Goal: Transaction & Acquisition: Purchase product/service

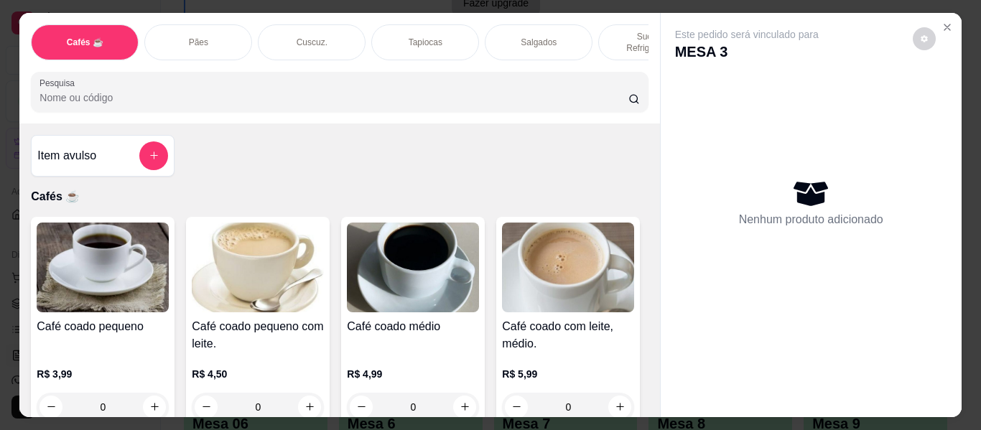
scroll to position [101, 0]
click at [277, 167] on div "Item avulso Cafés ☕ Café coado pequeno R$ 3,99 0 Café coado pequeno com leite. …" at bounding box center [339, 270] width 640 height 294
click at [229, 165] on div "Item avulso Cafés ☕ Café coado pequeno R$ 3,99 0 Café coado pequeno com leite. …" at bounding box center [339, 270] width 640 height 294
drag, startPoint x: 420, startPoint y: 174, endPoint x: 360, endPoint y: 154, distance: 63.3
click at [360, 154] on div "Item avulso Cafés ☕ Café coado pequeno R$ 3,99 0 Café coado pequeno com leite. …" at bounding box center [339, 270] width 640 height 294
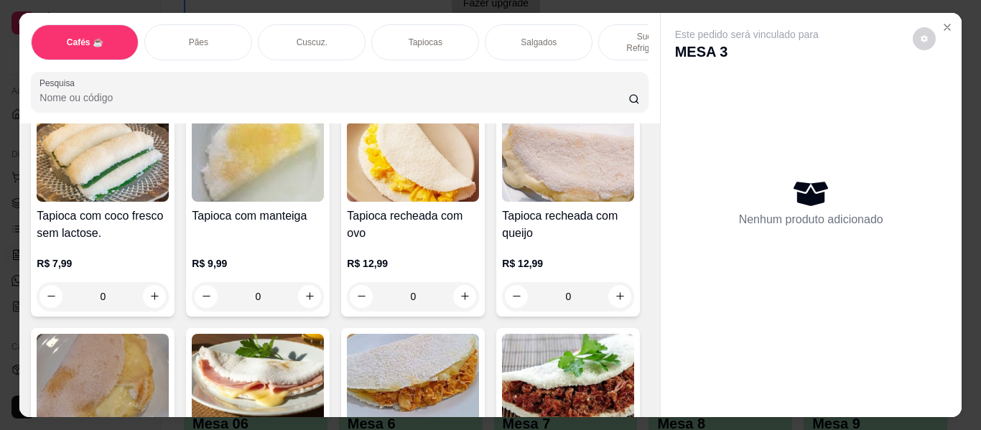
scroll to position [3446, 0]
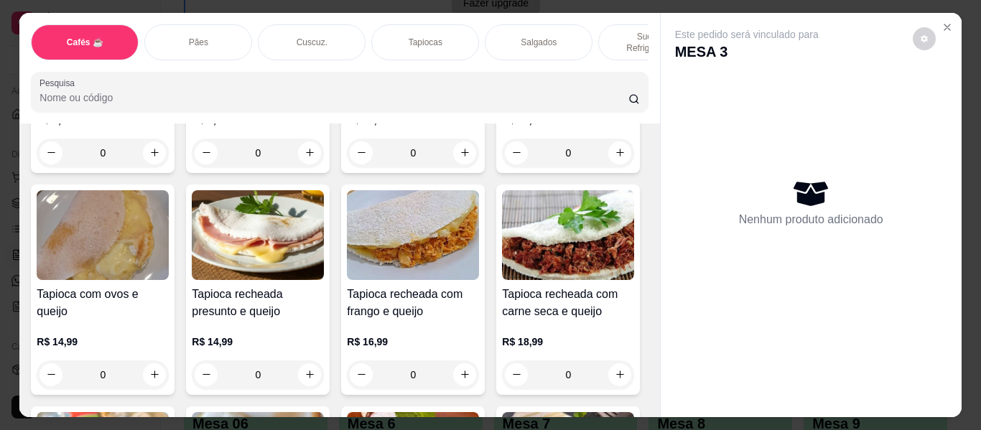
drag, startPoint x: 331, startPoint y: 314, endPoint x: 466, endPoint y: 400, distance: 159.7
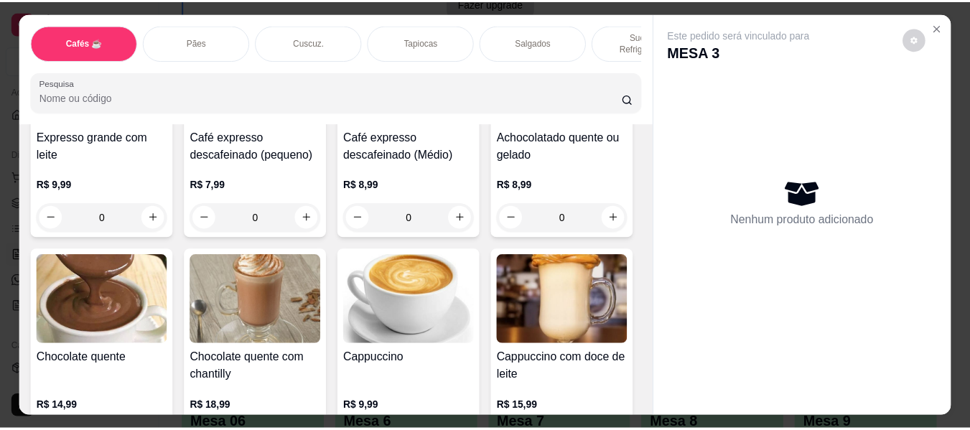
scroll to position [1149, 0]
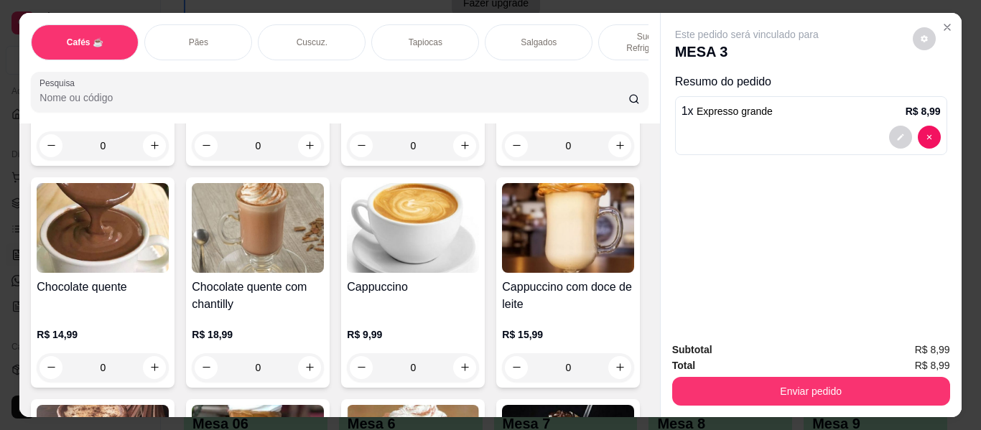
type input "1"
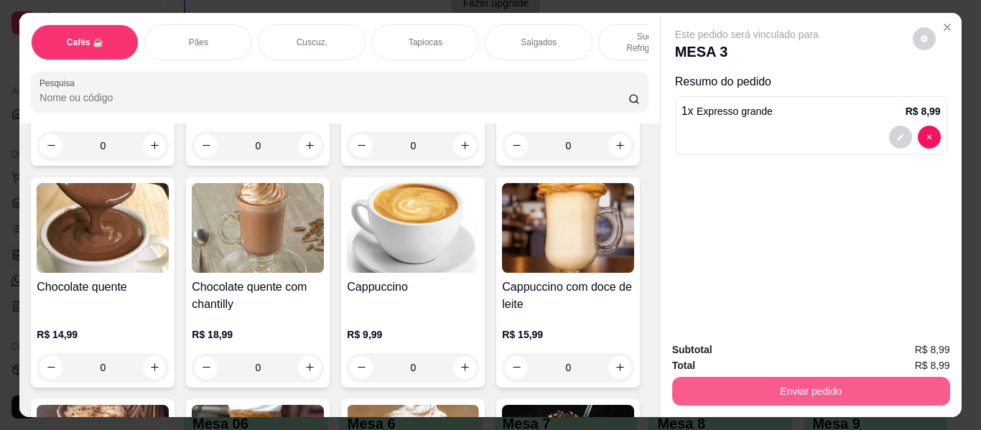
click at [678, 391] on button "Enviar pedido" at bounding box center [811, 391] width 278 height 29
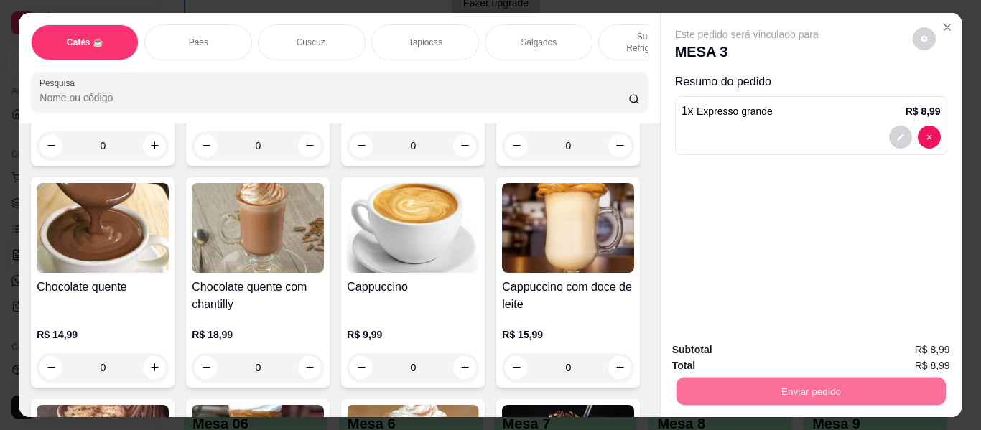
click at [913, 348] on button "Enviar pedido" at bounding box center [909, 350] width 79 height 27
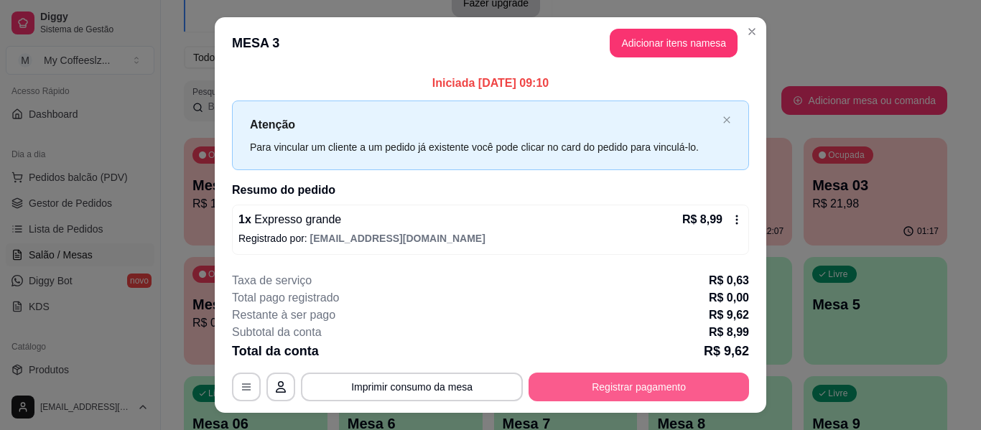
click at [581, 387] on button "Registrar pagamento" at bounding box center [638, 387] width 220 height 29
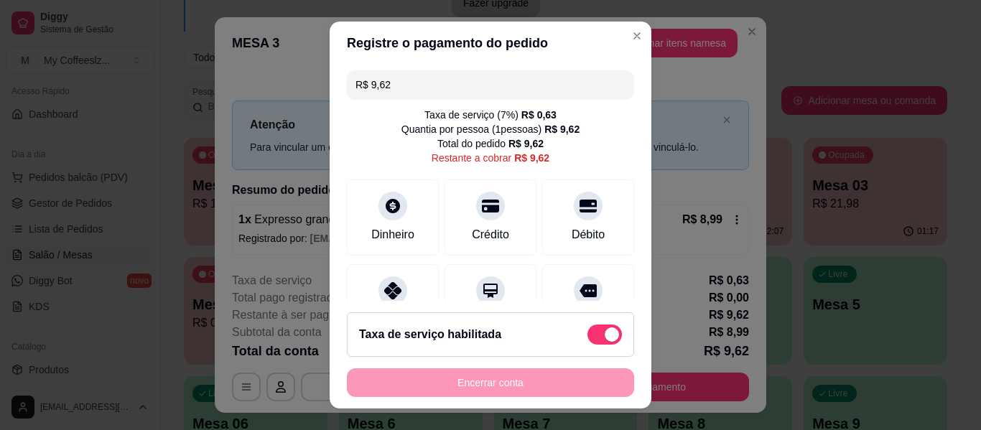
click at [587, 343] on span at bounding box center [604, 335] width 34 height 20
click at [587, 343] on input "checkbox" at bounding box center [591, 341] width 9 height 9
checkbox input "true"
type input "R$ 8,99"
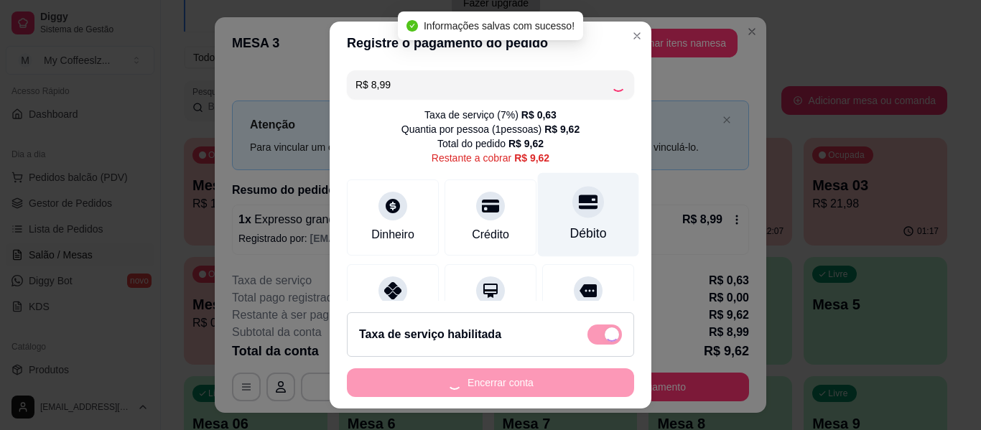
checkbox input "false"
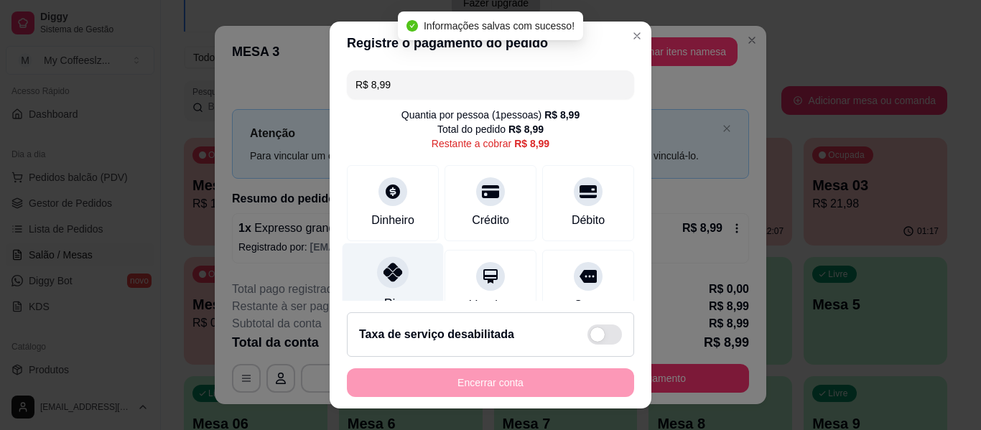
click at [388, 275] on icon at bounding box center [392, 272] width 19 height 19
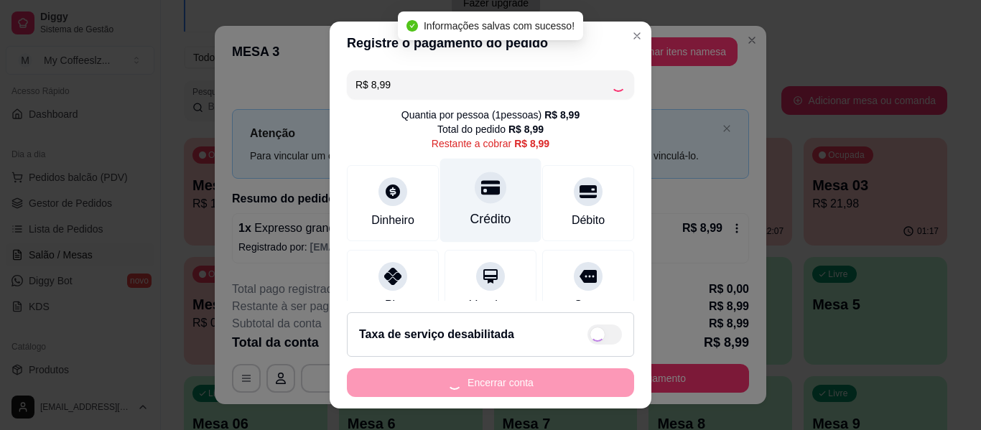
type input "R$ 0,00"
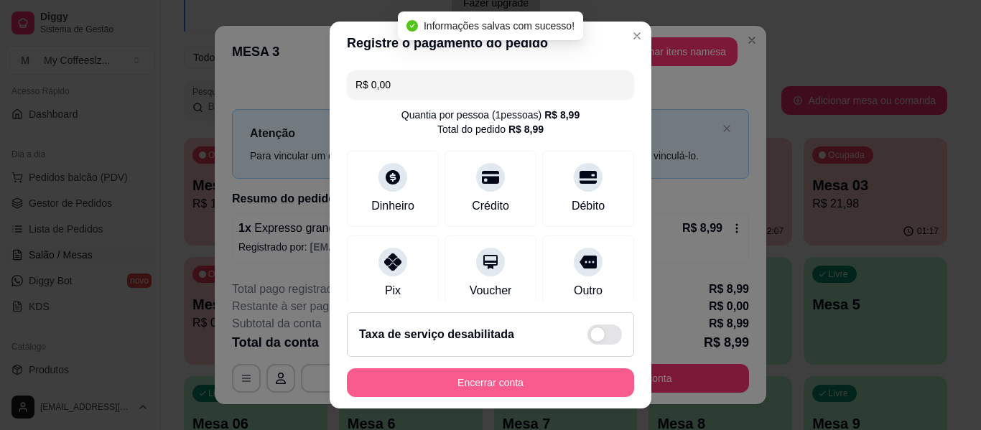
click at [477, 381] on button "Encerrar conta" at bounding box center [490, 382] width 287 height 29
